Goal: Check status: Check status

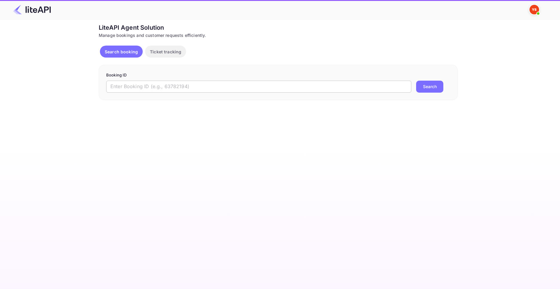
click at [178, 89] on input "text" at bounding box center [258, 87] width 305 height 12
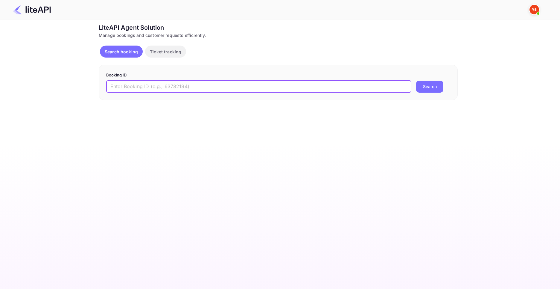
paste input "8879559"
type input "8879559"
click at [416, 81] on button "Search" at bounding box center [429, 87] width 27 height 12
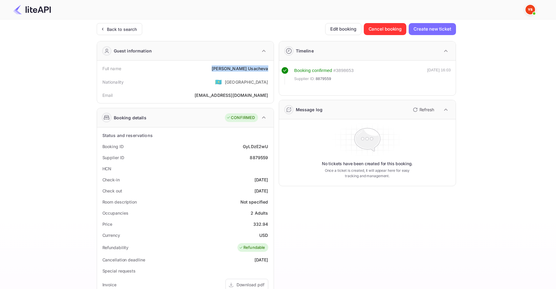
drag, startPoint x: 227, startPoint y: 68, endPoint x: 269, endPoint y: 69, distance: 42.2
click at [269, 69] on div "Full name [PERSON_NAME]" at bounding box center [185, 68] width 172 height 11
copy div "[PERSON_NAME]"
drag, startPoint x: 256, startPoint y: 223, endPoint x: 267, endPoint y: 225, distance: 11.0
click at [268, 224] on div "Price 332.94" at bounding box center [185, 223] width 172 height 11
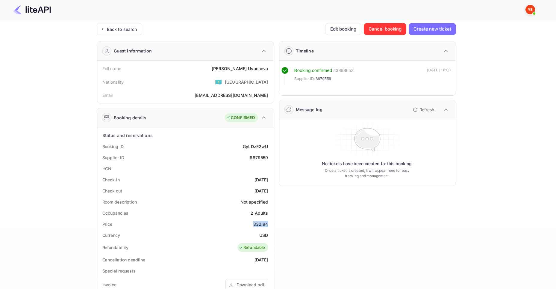
copy div "332.94"
drag, startPoint x: 260, startPoint y: 234, endPoint x: 268, endPoint y: 234, distance: 8.7
click at [269, 236] on div "Currency USD" at bounding box center [185, 234] width 172 height 11
copy div "USD"
click at [114, 28] on div "Back to search" at bounding box center [122, 29] width 30 height 6
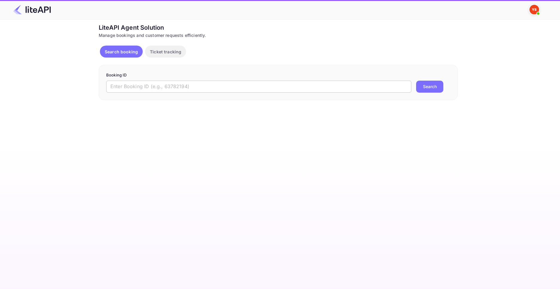
click at [226, 87] on input "text" at bounding box center [258, 87] width 305 height 12
paste input "8657005"
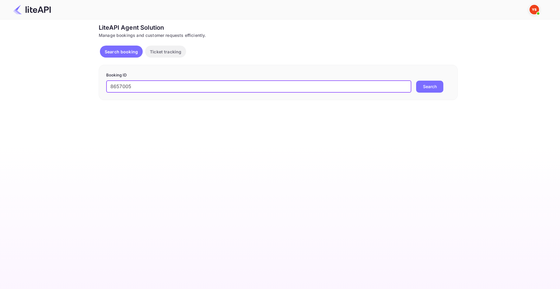
type input "8657005"
click at [416, 81] on button "Search" at bounding box center [429, 87] width 27 height 12
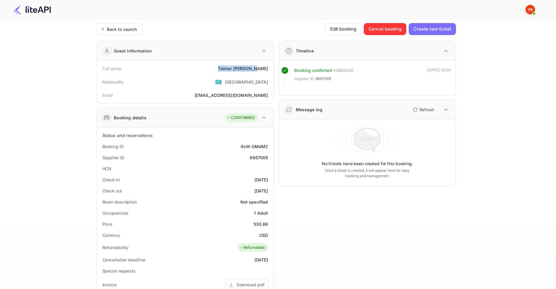
drag, startPoint x: 231, startPoint y: 67, endPoint x: 270, endPoint y: 69, distance: 38.7
click at [270, 69] on div "Full name [PERSON_NAME]" at bounding box center [185, 68] width 172 height 11
copy div "[PERSON_NAME]"
drag, startPoint x: 254, startPoint y: 224, endPoint x: 266, endPoint y: 225, distance: 12.3
click at [266, 225] on div "530.86" at bounding box center [261, 224] width 15 height 6
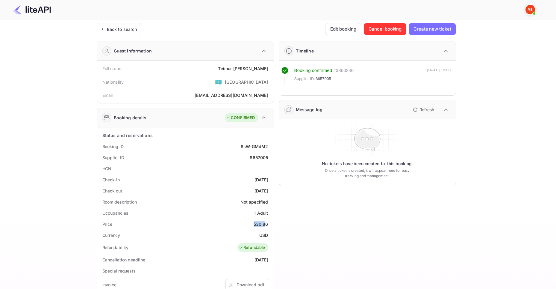
click at [254, 228] on div "Price 530.86" at bounding box center [185, 223] width 172 height 11
click at [250, 224] on div "Price 530.86" at bounding box center [185, 223] width 172 height 11
click at [253, 224] on div "Price 530.86" at bounding box center [185, 223] width 172 height 11
drag, startPoint x: 253, startPoint y: 224, endPoint x: 263, endPoint y: 225, distance: 9.9
click at [263, 225] on div "Price 530.86" at bounding box center [185, 223] width 172 height 11
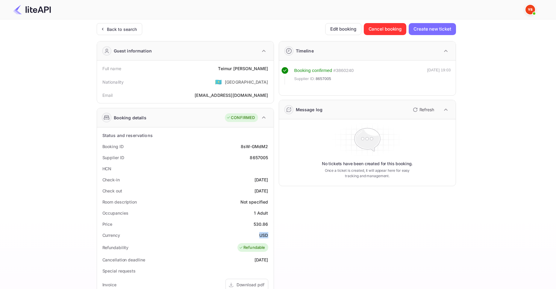
drag, startPoint x: 260, startPoint y: 235, endPoint x: 267, endPoint y: 235, distance: 7.2
click at [267, 235] on div "USD" at bounding box center [263, 235] width 9 height 6
copy div "USD"
